Goal: Task Accomplishment & Management: Complete application form

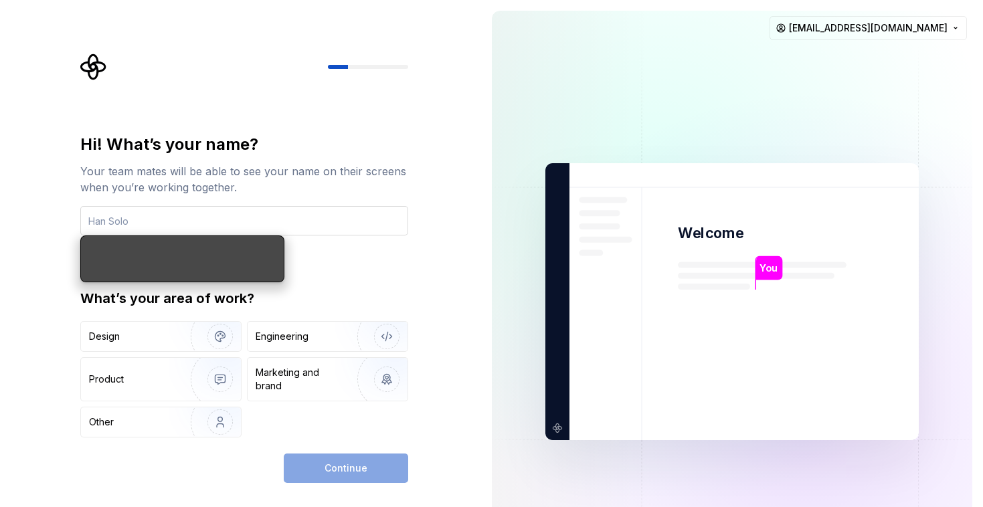
type input "a"
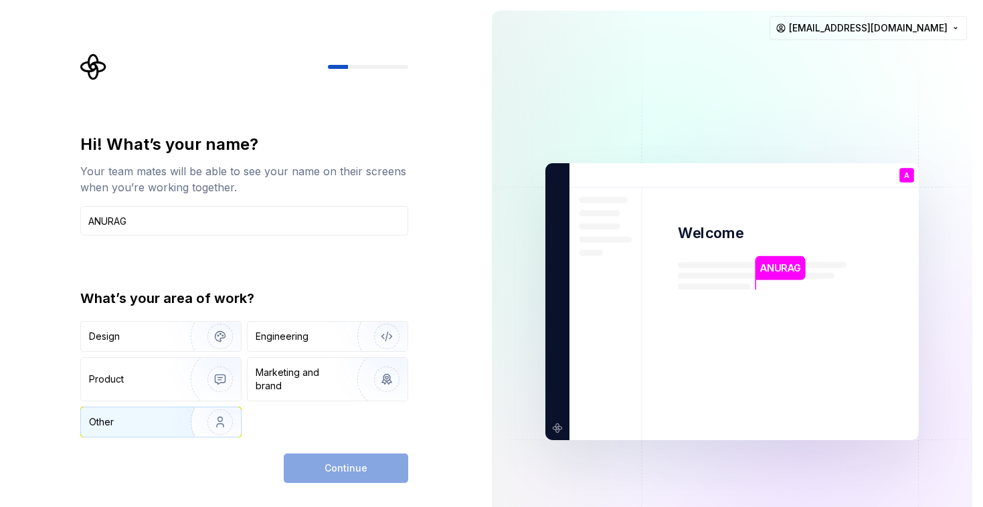
type input "ANURAG"
click at [176, 424] on img "button" at bounding box center [212, 422] width 86 height 90
click at [358, 462] on span "Continue" at bounding box center [346, 468] width 43 height 13
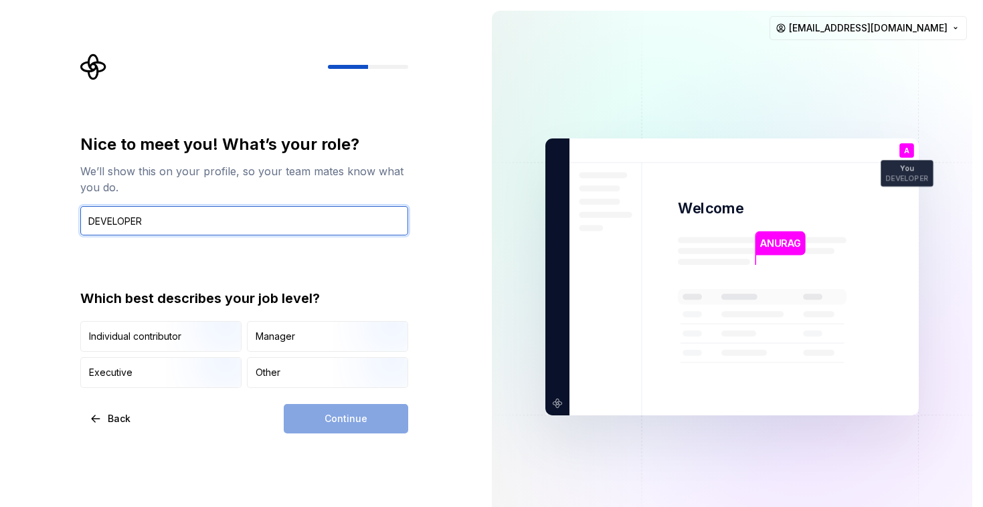
type input "DEVELOPER"
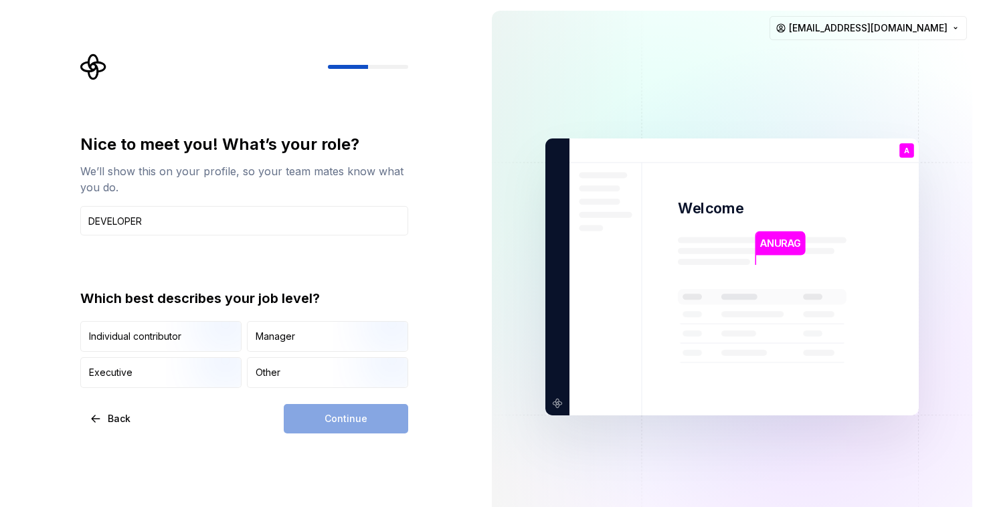
click at [424, 264] on div "Nice to meet you! What’s your role? We’ll show this on your profile, so your te…" at bounding box center [248, 244] width 352 height 380
click at [369, 423] on div "Continue" at bounding box center [346, 418] width 124 height 29
click at [292, 378] on div "Other" at bounding box center [328, 372] width 160 height 29
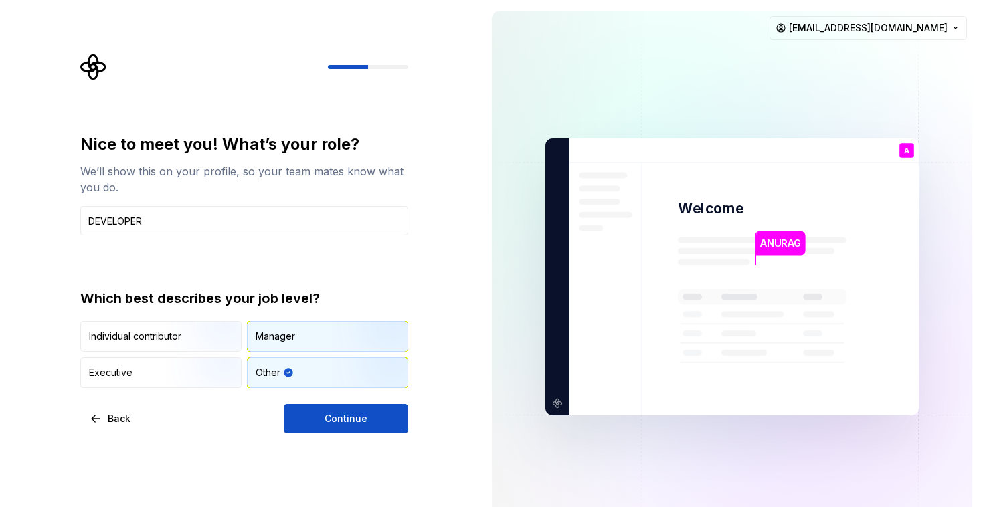
click at [337, 338] on img "button" at bounding box center [376, 353] width 86 height 90
click at [324, 376] on div "Other" at bounding box center [328, 372] width 160 height 29
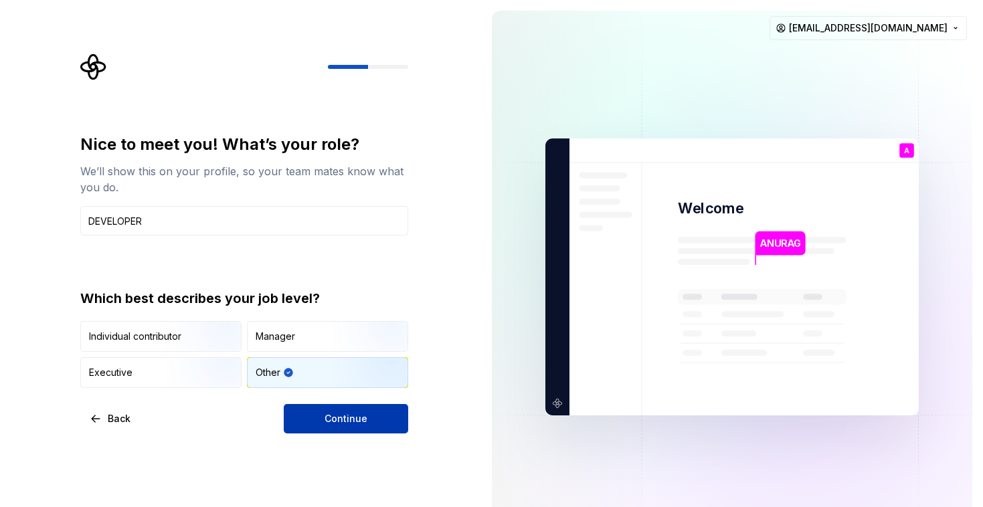
click at [359, 422] on span "Continue" at bounding box center [346, 418] width 43 height 13
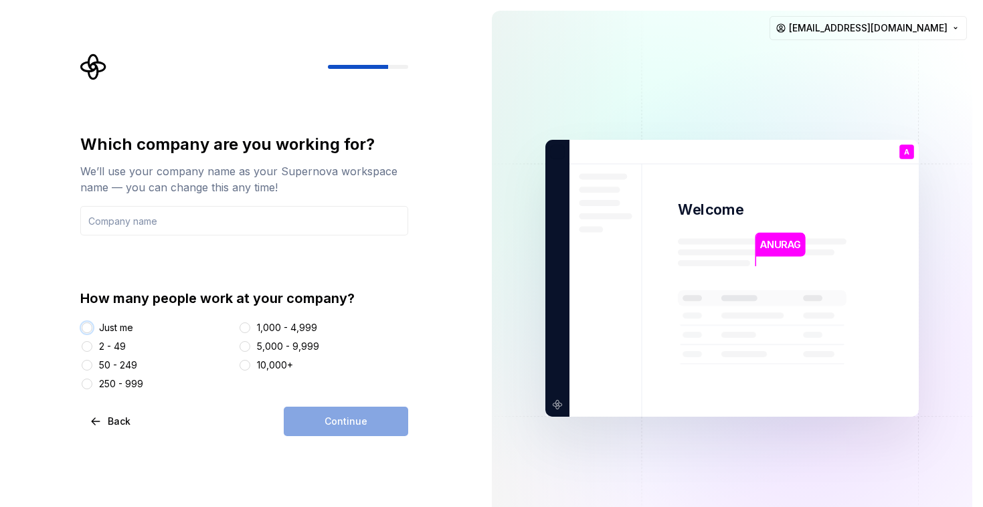
click at [89, 327] on button "Just me" at bounding box center [87, 328] width 11 height 11
click at [351, 426] on div "Continue" at bounding box center [346, 421] width 124 height 29
click at [327, 218] on input "text" at bounding box center [244, 220] width 328 height 29
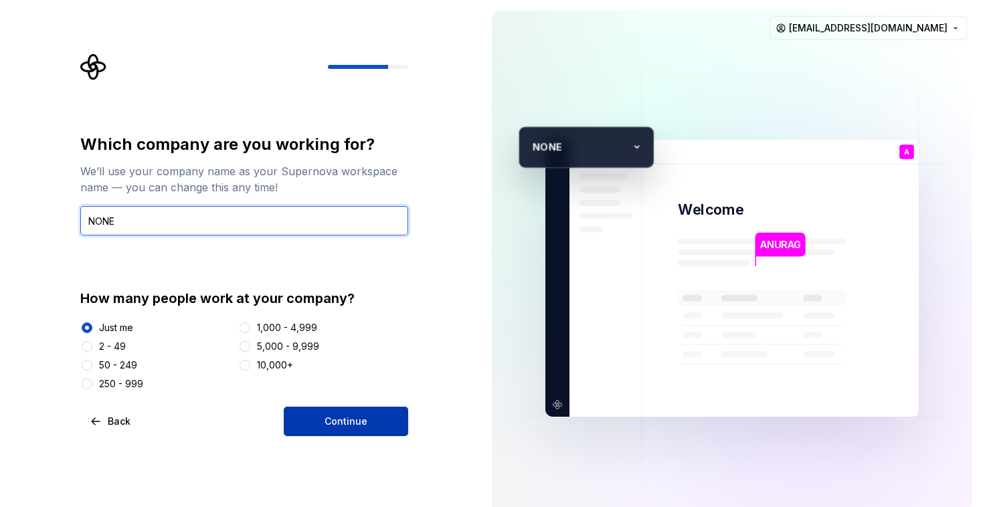
type input "NONE"
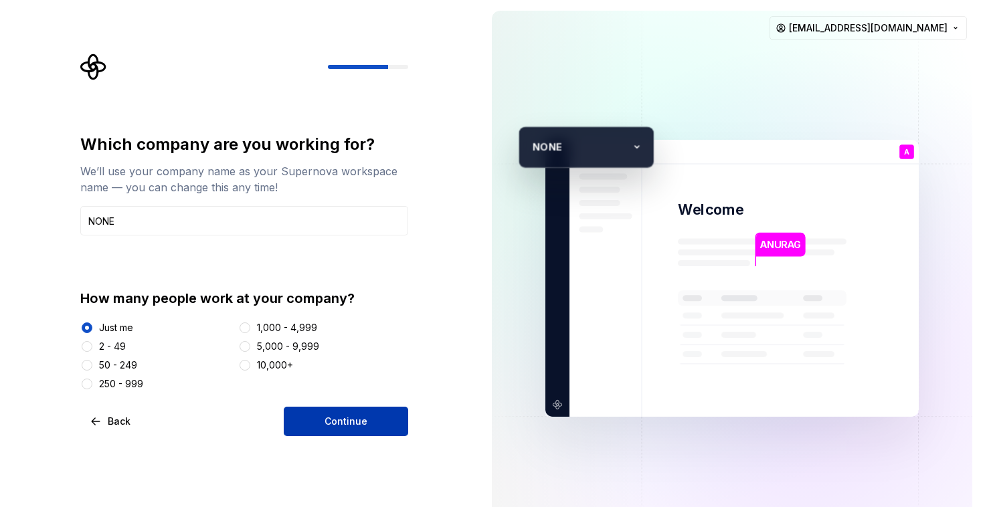
click at [333, 412] on button "Continue" at bounding box center [346, 421] width 124 height 29
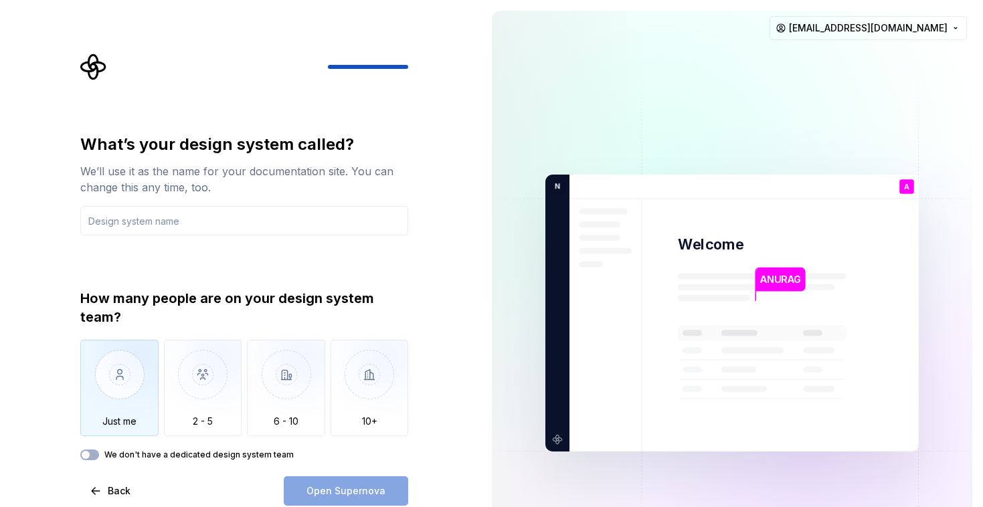
click at [123, 385] on img "button" at bounding box center [119, 385] width 78 height 90
click at [249, 224] on input "text" at bounding box center [244, 220] width 328 height 29
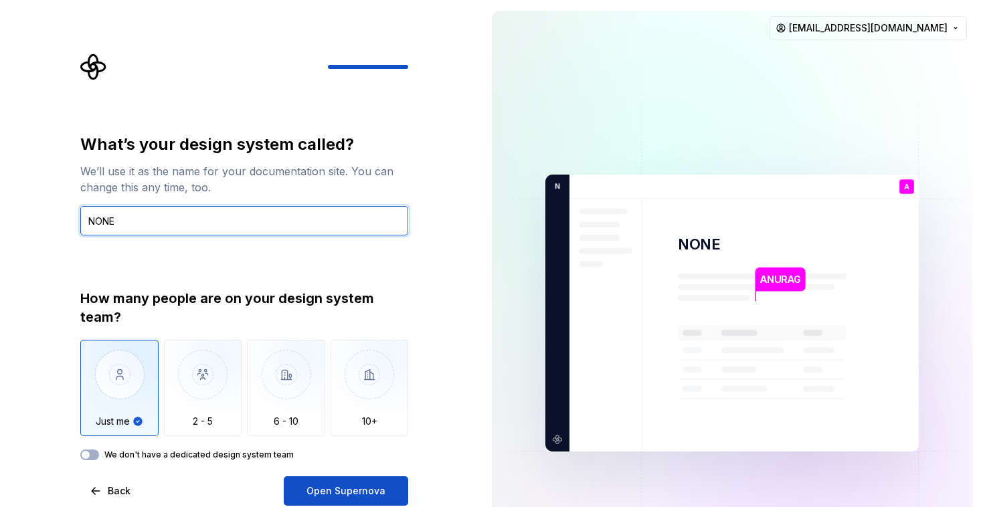
type input "NONE"
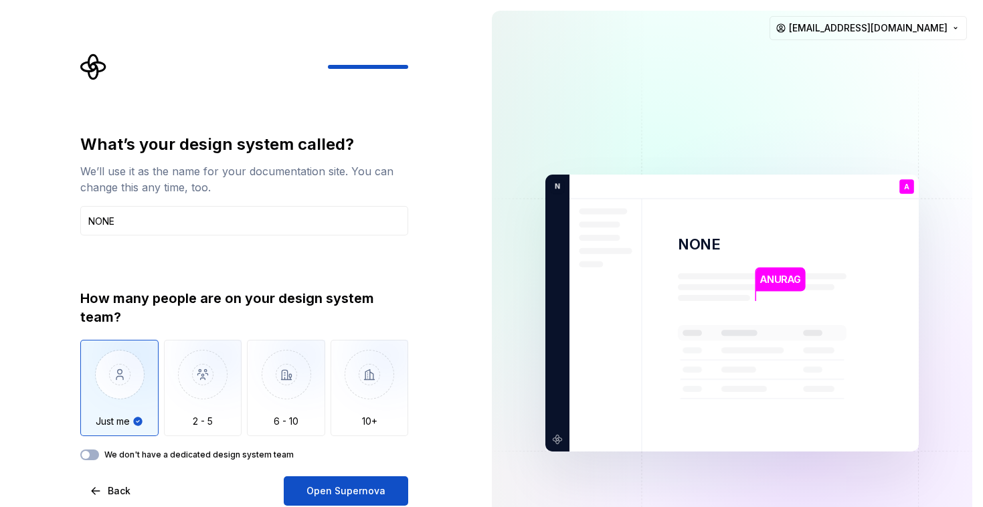
click at [253, 454] on label "We don't have a dedicated design system team" at bounding box center [198, 455] width 189 height 11
click at [99, 454] on button "We don't have a dedicated design system team" at bounding box center [89, 455] width 19 height 11
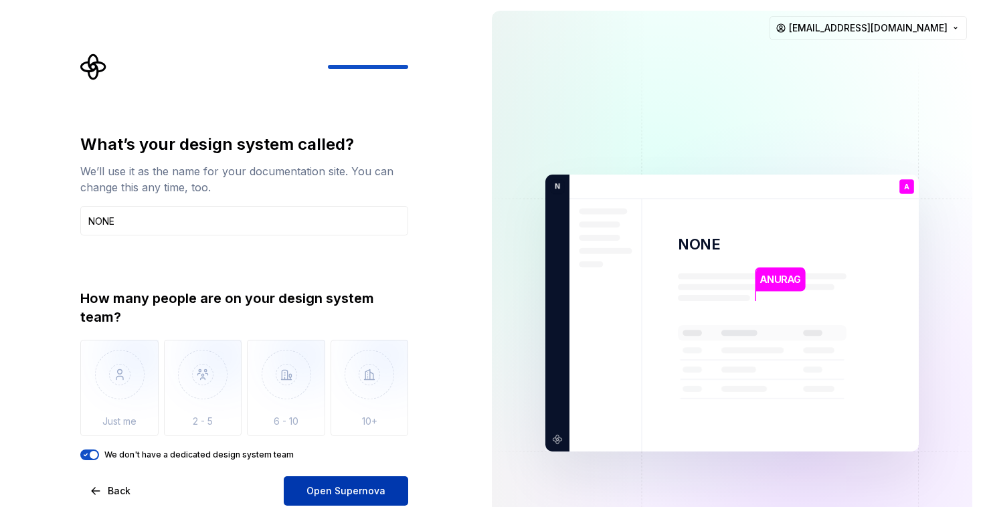
click at [341, 491] on span "Open Supernova" at bounding box center [345, 490] width 79 height 13
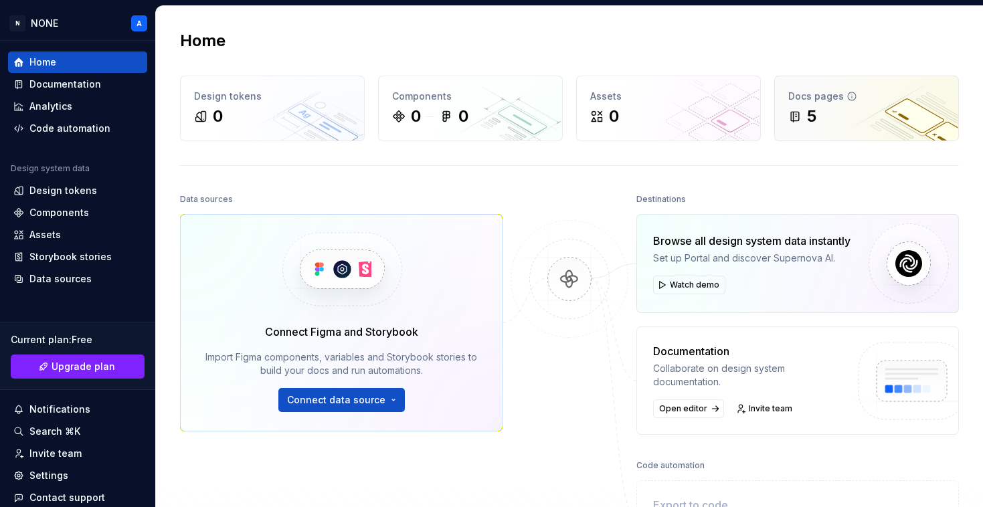
click at [832, 108] on div "5" at bounding box center [866, 116] width 157 height 21
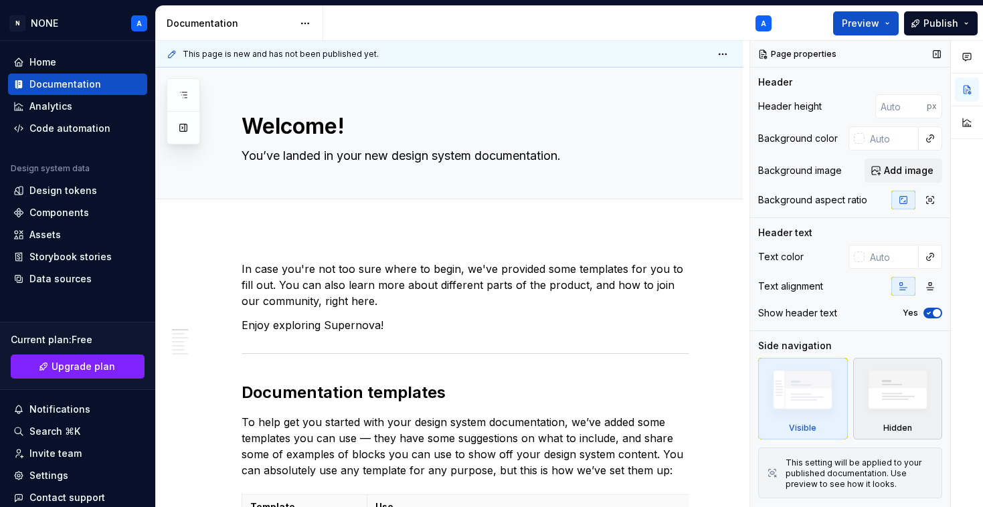
click at [905, 399] on img at bounding box center [897, 393] width 77 height 59
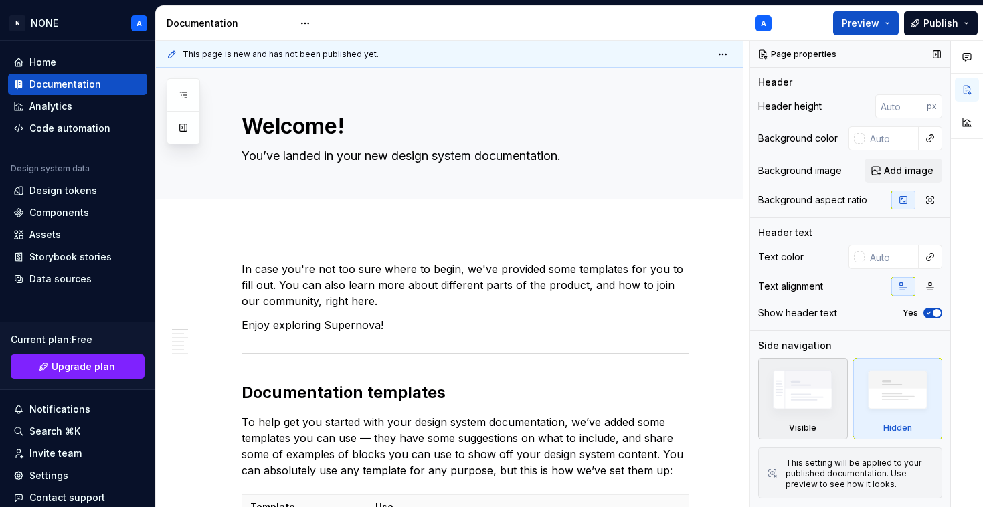
click at [796, 400] on img at bounding box center [802, 393] width 77 height 58
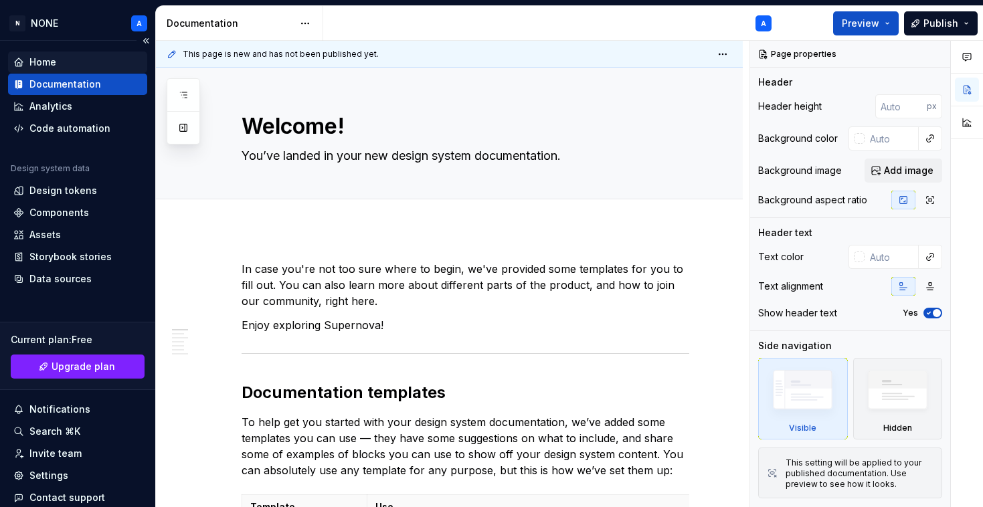
click at [45, 62] on div "Home" at bounding box center [42, 62] width 27 height 13
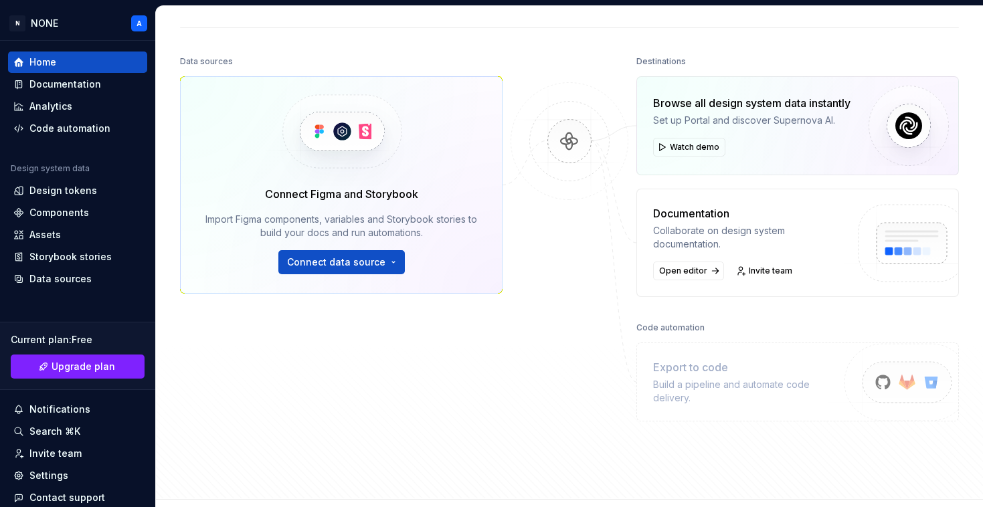
scroll to position [126, 0]
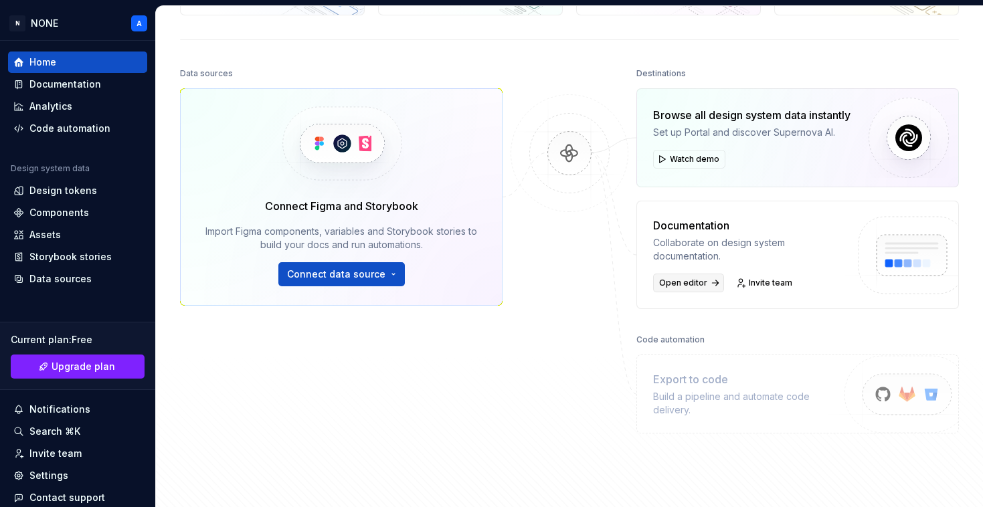
click at [680, 285] on span "Open editor" at bounding box center [683, 283] width 48 height 11
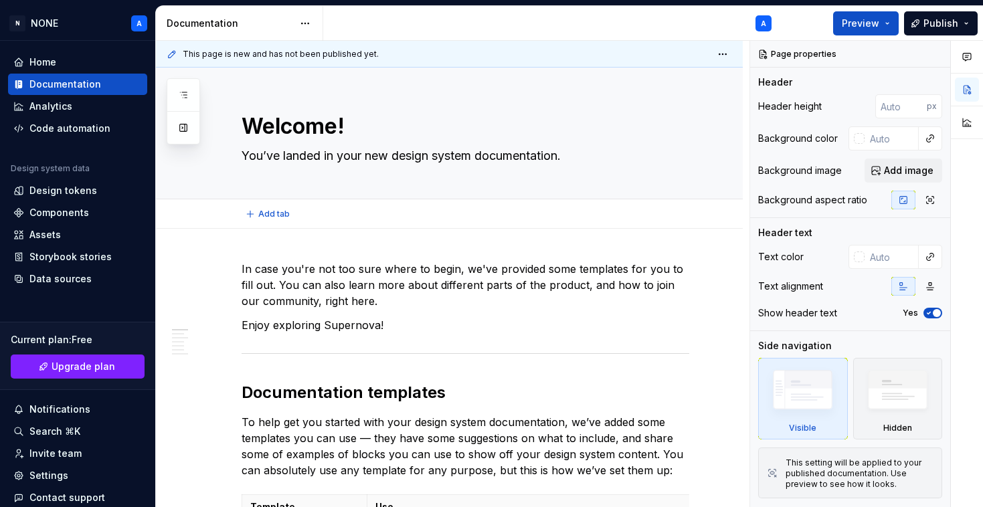
type textarea "*"
click at [58, 238] on div "Assets" at bounding box center [44, 234] width 31 height 13
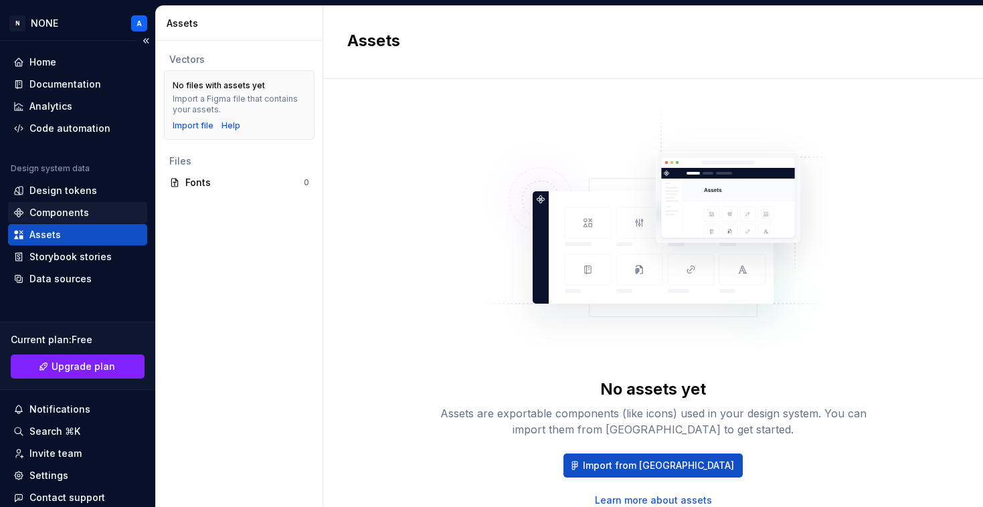
click at [74, 217] on div "Components" at bounding box center [59, 212] width 60 height 13
click at [80, 190] on div "Design tokens" at bounding box center [63, 190] width 68 height 13
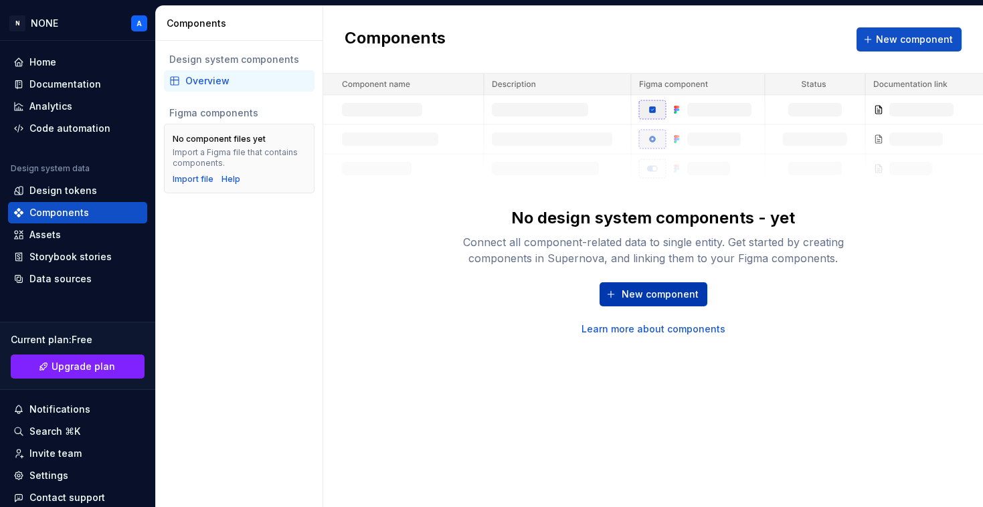
click at [648, 298] on span "New component" at bounding box center [660, 294] width 77 height 13
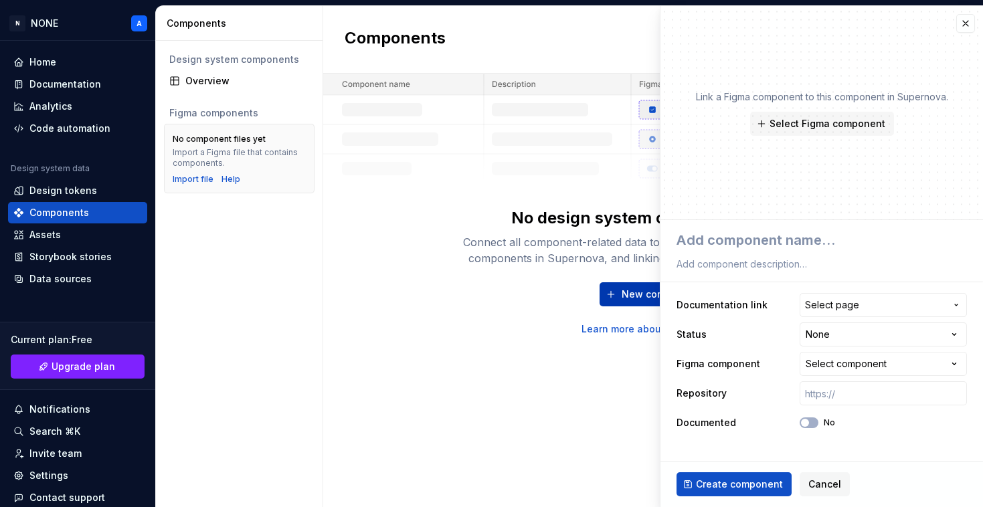
type textarea "*"
click at [534, 371] on div "Components New component No design system components - yet Connect all componen…" at bounding box center [653, 256] width 660 height 501
click at [480, 340] on div "Components New component No design system components - yet Connect all componen…" at bounding box center [653, 256] width 660 height 501
click at [967, 26] on button "button" at bounding box center [965, 23] width 19 height 19
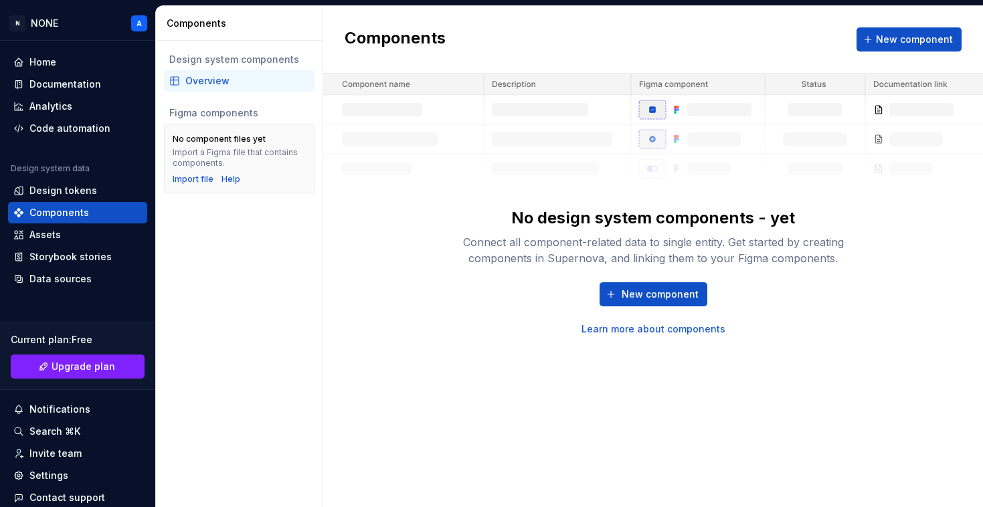
click at [393, 361] on div "Components New component No design system components - yet Connect all componen…" at bounding box center [653, 256] width 660 height 501
click at [393, 289] on div "No design system components - yet Connect all component-related data to single …" at bounding box center [653, 205] width 660 height 262
click at [248, 290] on div "Design system components Overview Figma components No component files yet Impor…" at bounding box center [239, 274] width 167 height 466
click at [248, 238] on div "Design system components Overview Figma components No component files yet Impor…" at bounding box center [239, 274] width 167 height 466
click at [83, 133] on div "Code automation" at bounding box center [69, 128] width 81 height 13
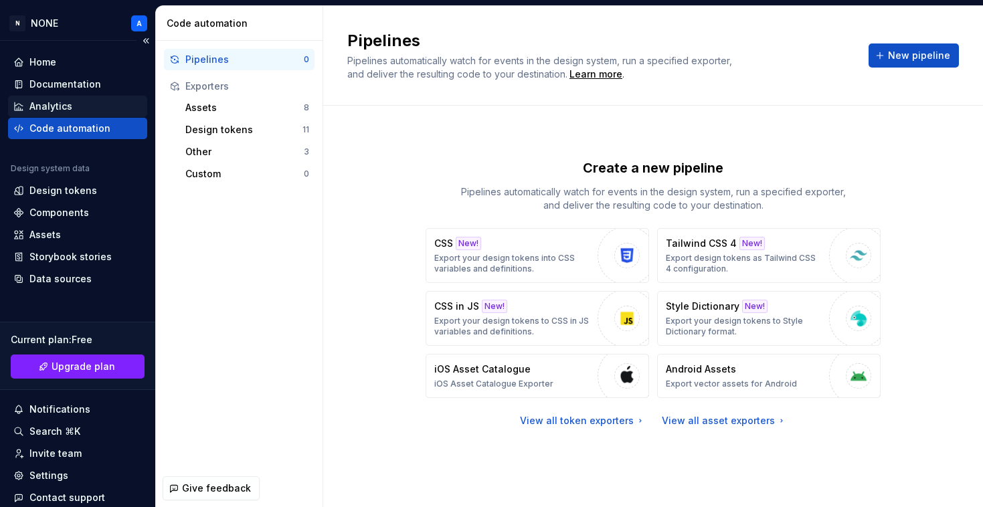
click at [83, 104] on div "Analytics" at bounding box center [77, 106] width 128 height 13
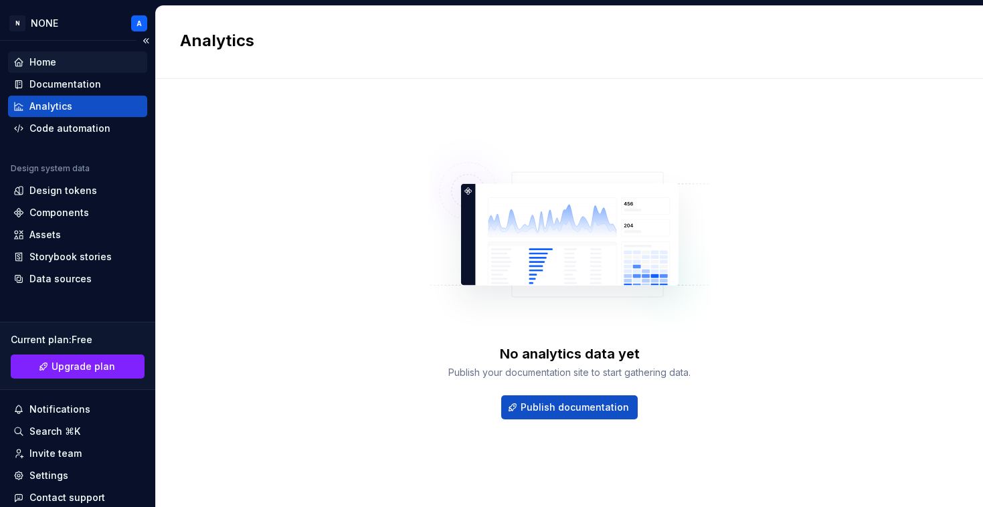
click at [67, 62] on div "Home" at bounding box center [77, 62] width 128 height 13
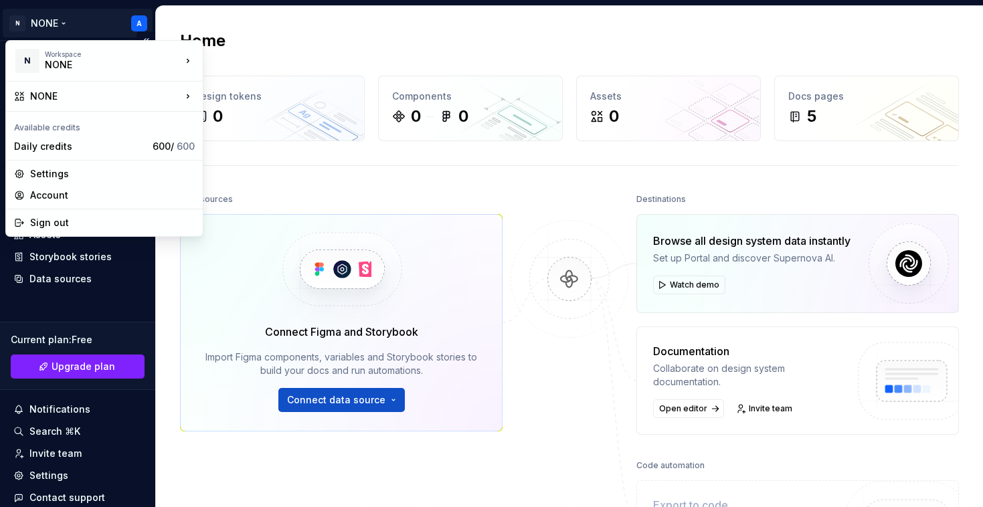
click at [65, 23] on html "N NONE A Home Documentation Analytics Code automation Design system data Design…" at bounding box center [491, 253] width 983 height 507
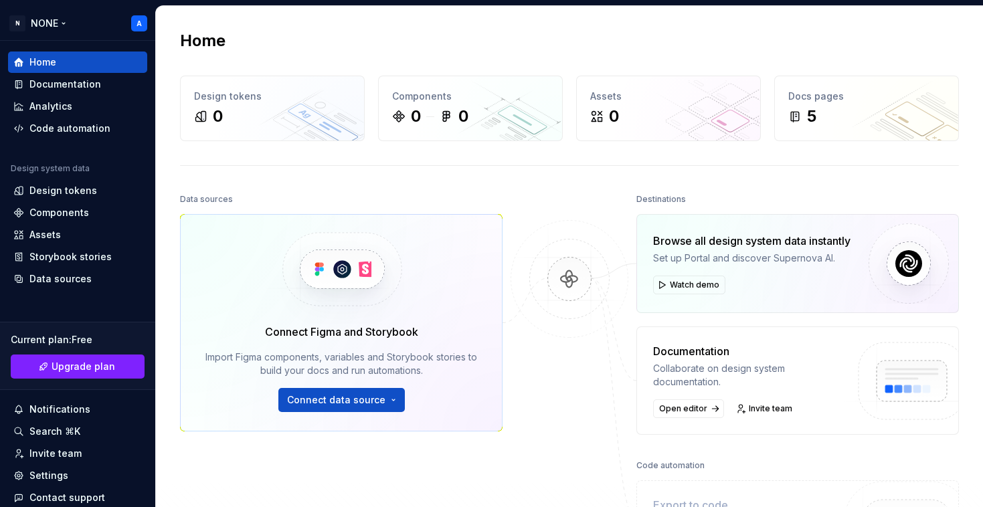
click at [65, 23] on html "N NONE A Home Documentation Analytics Code automation Design system data Design…" at bounding box center [491, 253] width 983 height 507
